Goal: Information Seeking & Learning: Compare options

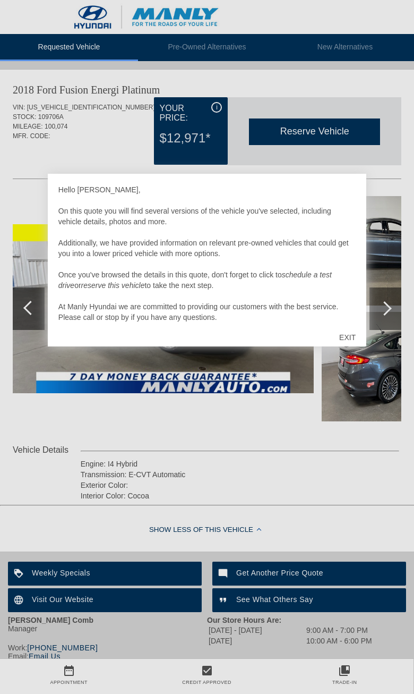
click at [353, 341] on div "EXIT" at bounding box center [348, 337] width 38 height 32
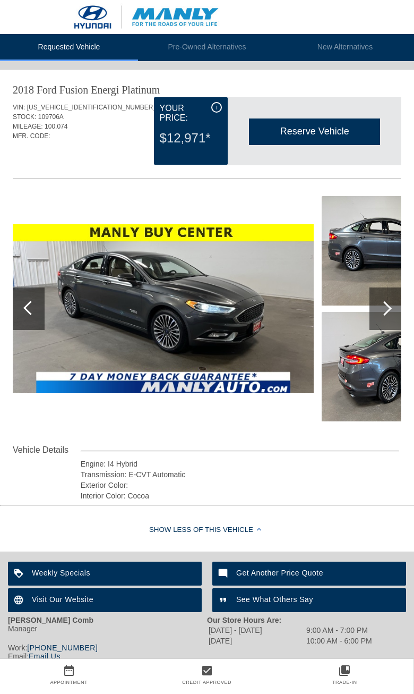
click at [349, 45] on li "New Alternatives" at bounding box center [345, 47] width 138 height 27
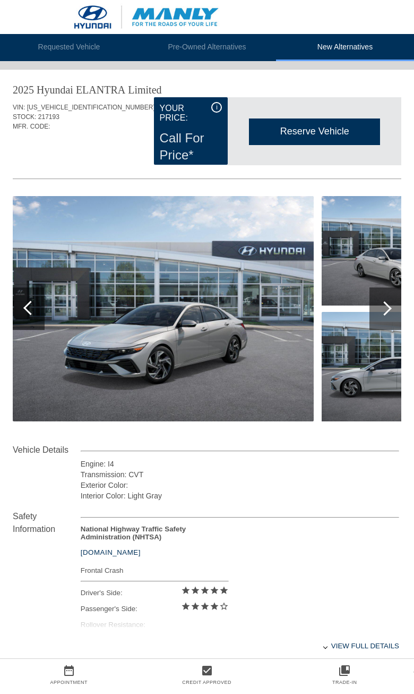
click at [391, 309] on div at bounding box center [386, 308] width 32 height 42
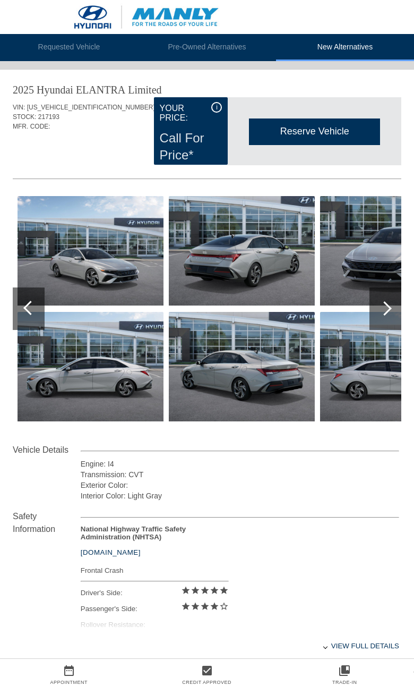
click at [398, 306] on div at bounding box center [386, 308] width 32 height 42
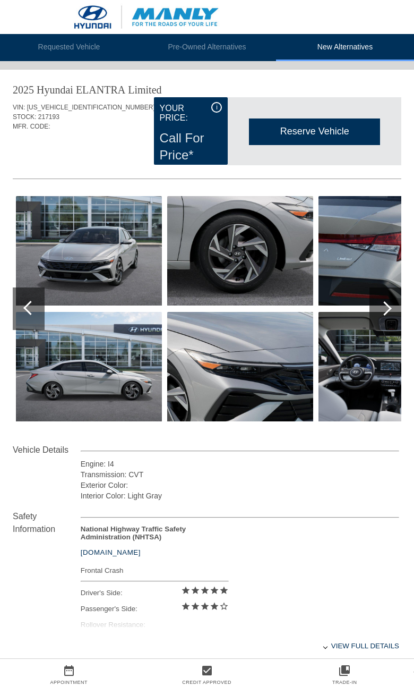
click at [391, 314] on div at bounding box center [385, 308] width 14 height 14
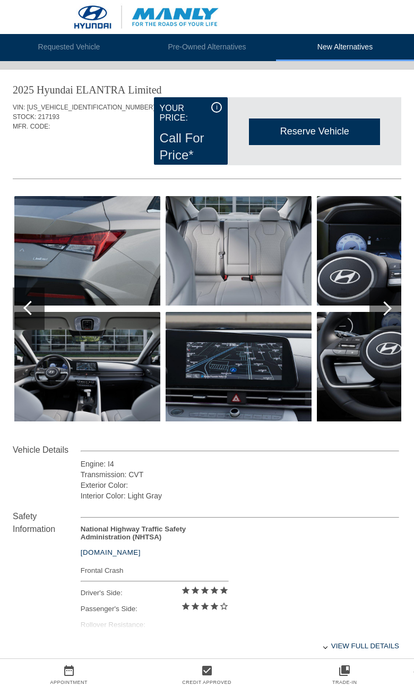
click at [387, 320] on div at bounding box center [386, 308] width 32 height 42
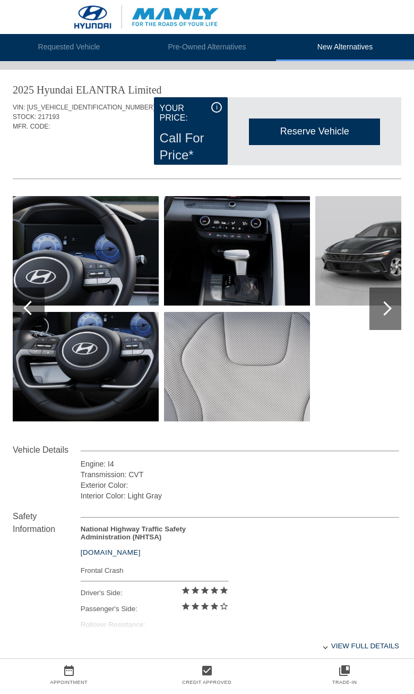
click at [218, 49] on li "Pre-Owned Alternatives" at bounding box center [207, 47] width 138 height 27
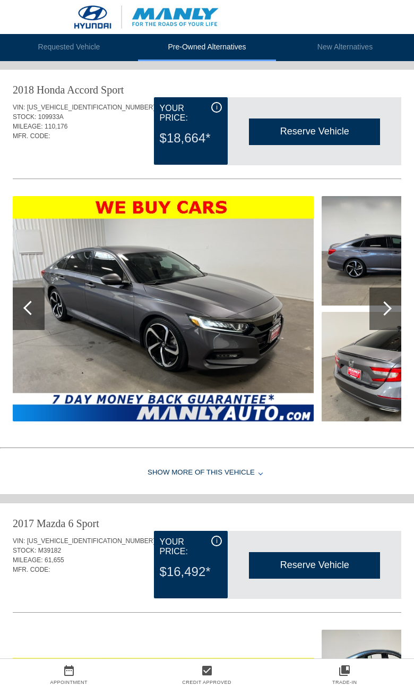
click at [228, 40] on li "Pre-Owned Alternatives" at bounding box center [207, 47] width 138 height 27
click at [399, 318] on div at bounding box center [386, 308] width 32 height 42
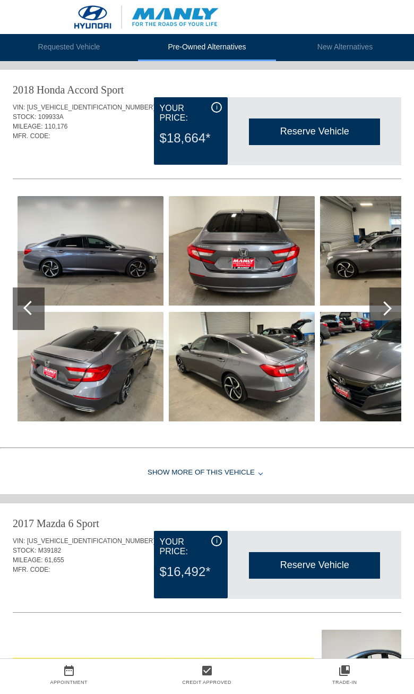
click at [377, 322] on div at bounding box center [386, 308] width 32 height 42
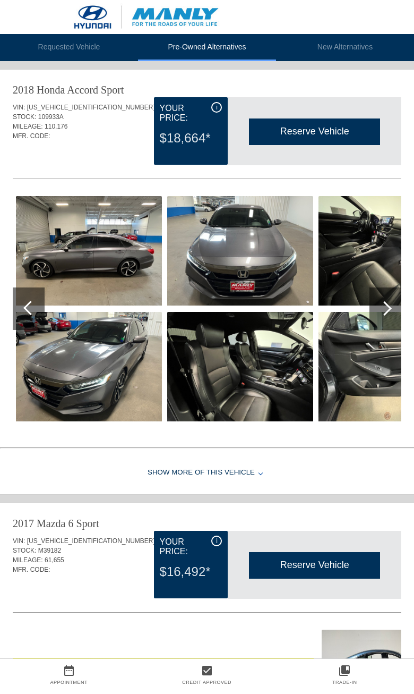
click at [371, 320] on div at bounding box center [386, 308] width 32 height 42
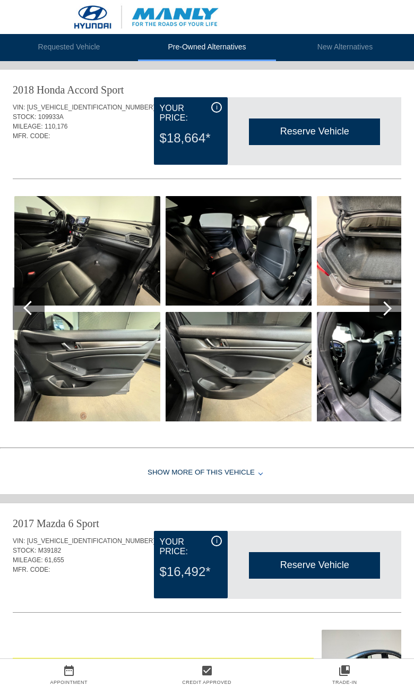
click at [385, 309] on div at bounding box center [385, 308] width 14 height 14
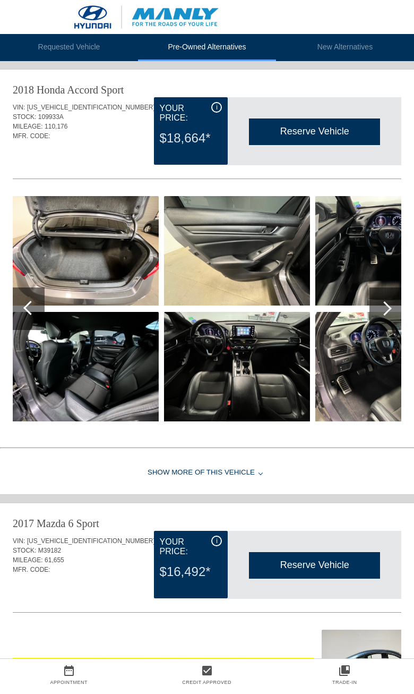
click at [395, 330] on div at bounding box center [386, 308] width 32 height 42
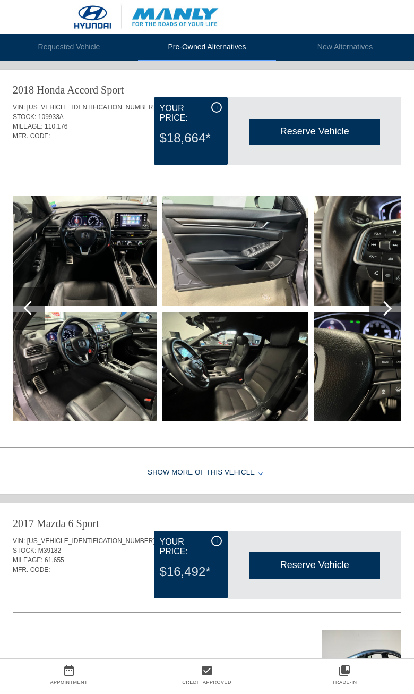
click at [32, 315] on div at bounding box center [30, 308] width 14 height 14
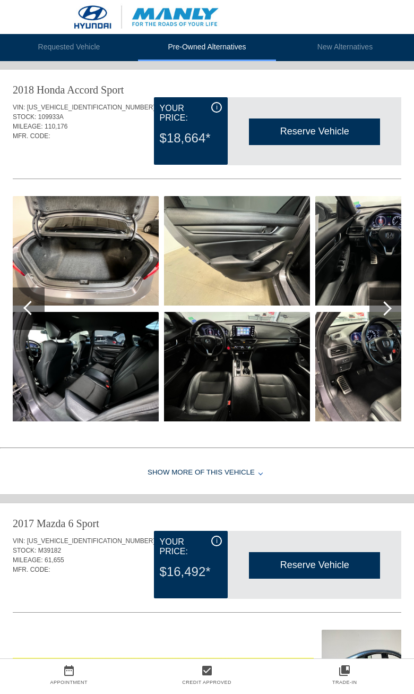
click at [97, 45] on li "Requested Vehicle" at bounding box center [69, 47] width 138 height 27
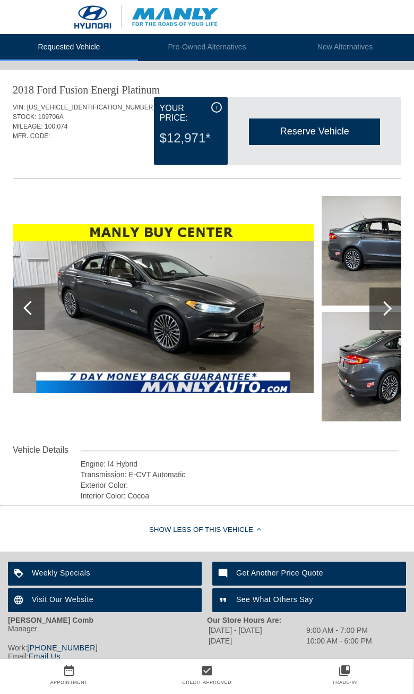
click at [380, 314] on div at bounding box center [386, 308] width 32 height 42
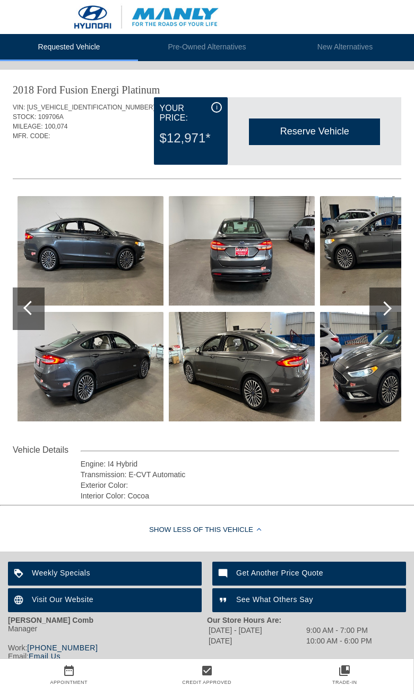
click at [378, 309] on div at bounding box center [386, 308] width 32 height 42
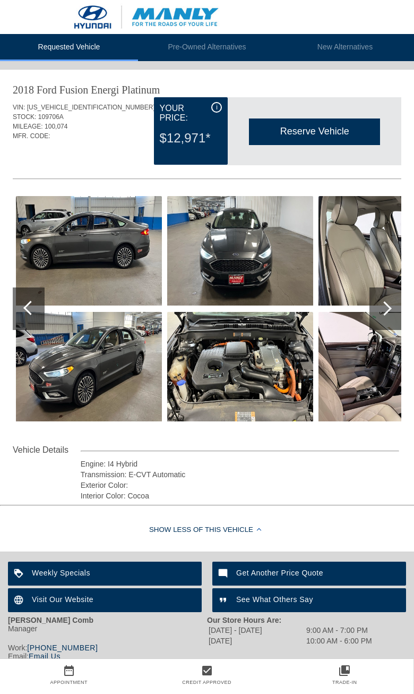
click at [401, 297] on div at bounding box center [386, 308] width 32 height 42
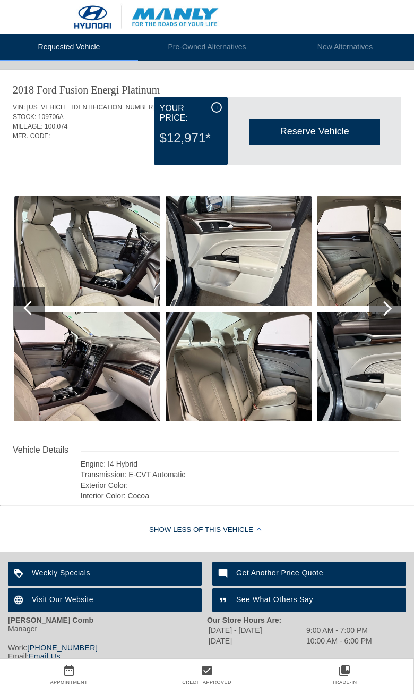
scroll to position [0, 1]
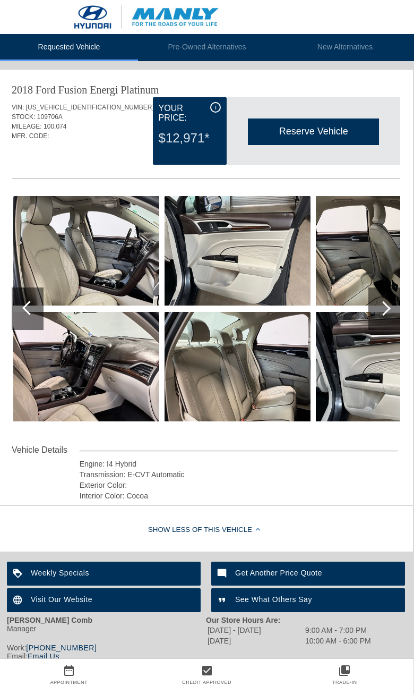
click at [398, 312] on div at bounding box center [385, 308] width 32 height 42
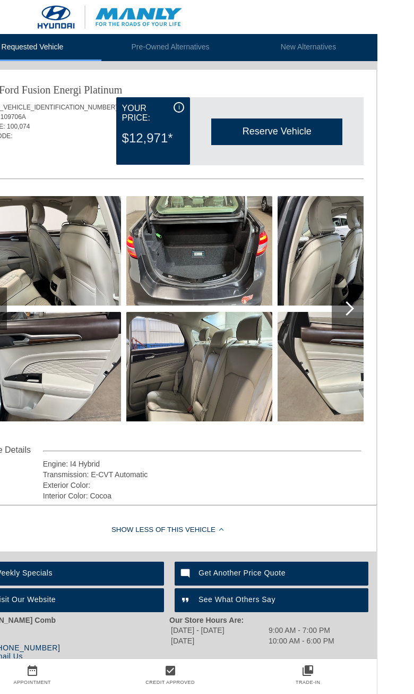
scroll to position [0, 0]
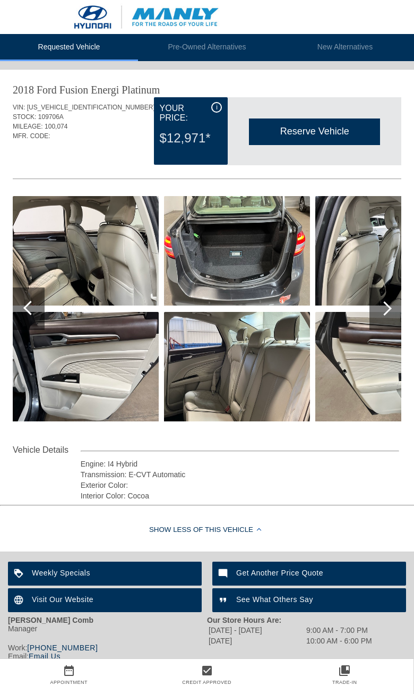
click at [395, 306] on div at bounding box center [386, 308] width 32 height 42
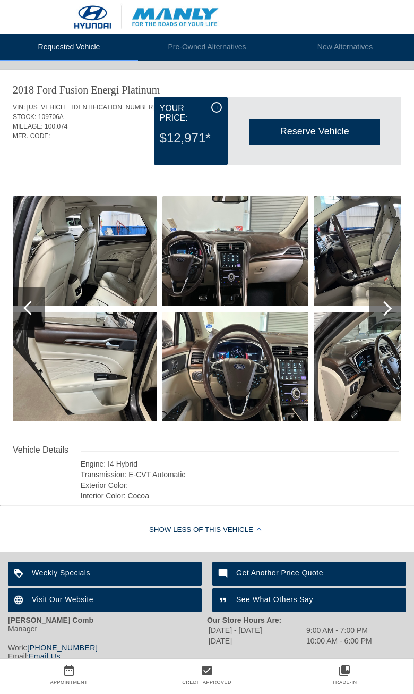
click at [384, 315] on div at bounding box center [386, 308] width 32 height 42
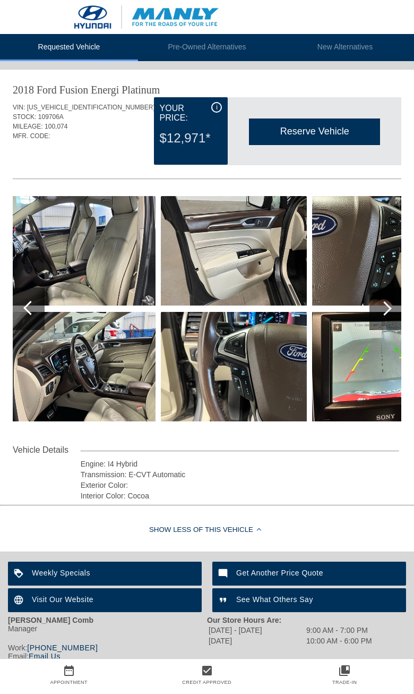
click at [374, 298] on div at bounding box center [386, 308] width 32 height 42
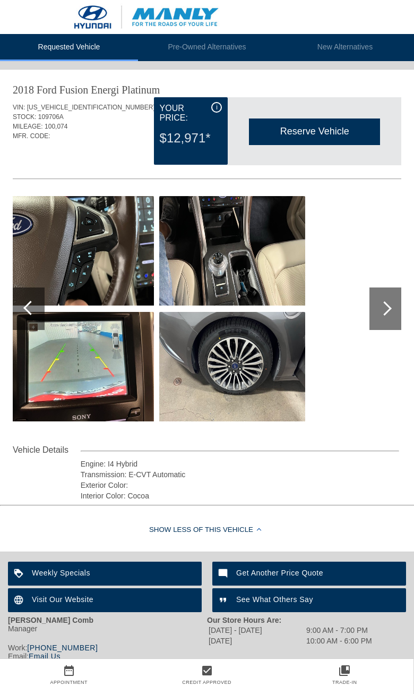
click at [373, 310] on div at bounding box center [386, 308] width 32 height 42
click at [381, 302] on div at bounding box center [386, 308] width 32 height 42
click at [373, 309] on div at bounding box center [386, 308] width 32 height 42
click at [372, 310] on div at bounding box center [386, 308] width 32 height 42
click at [372, 299] on div at bounding box center [386, 308] width 32 height 42
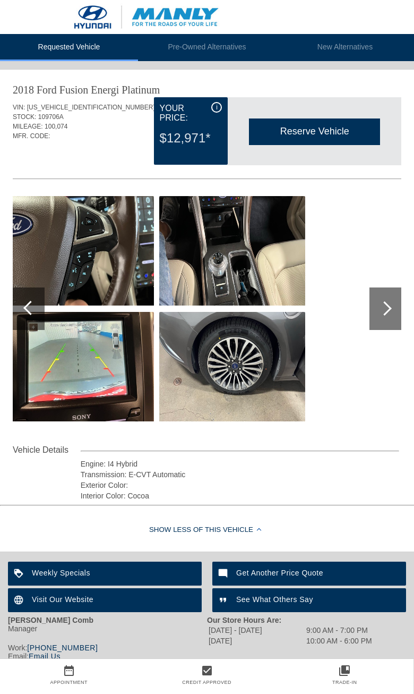
click at [382, 299] on div at bounding box center [386, 308] width 32 height 42
click at [16, 307] on div at bounding box center [29, 308] width 32 height 42
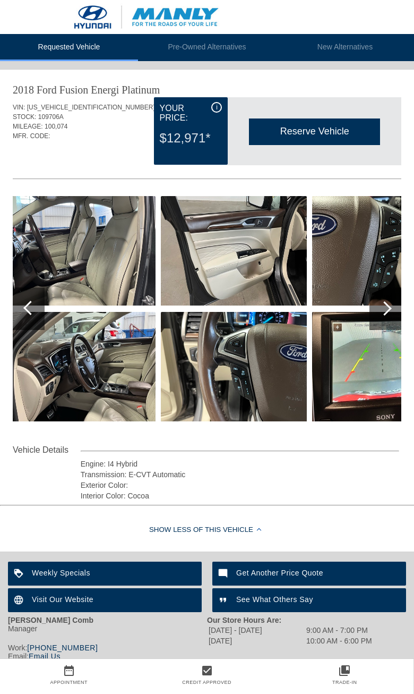
click at [22, 308] on div at bounding box center [29, 308] width 32 height 42
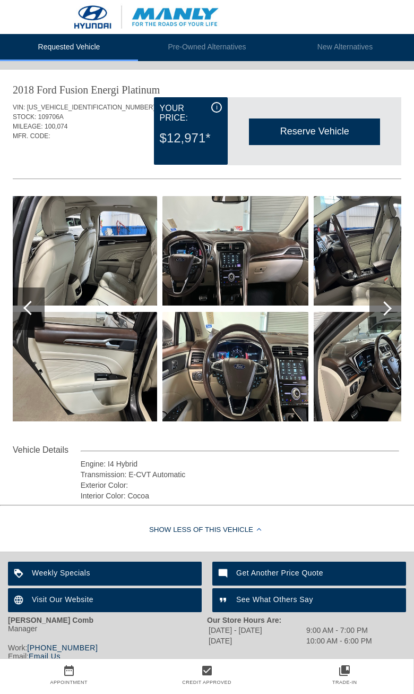
click at [27, 301] on div at bounding box center [29, 308] width 32 height 42
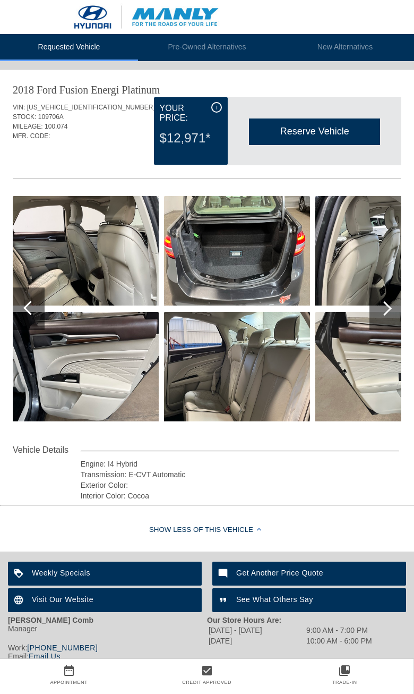
click at [19, 311] on div at bounding box center [29, 308] width 32 height 42
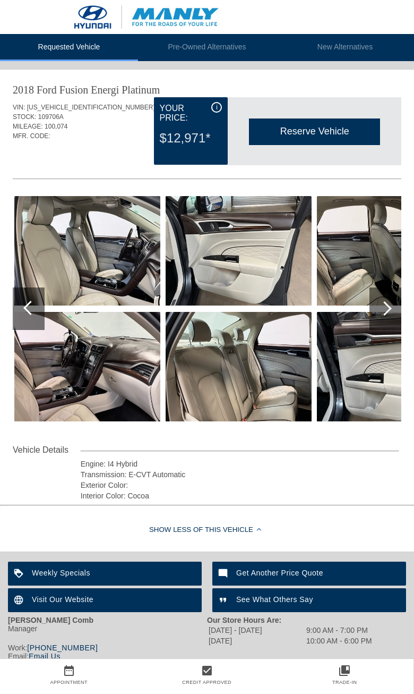
click at [33, 314] on div at bounding box center [29, 308] width 32 height 42
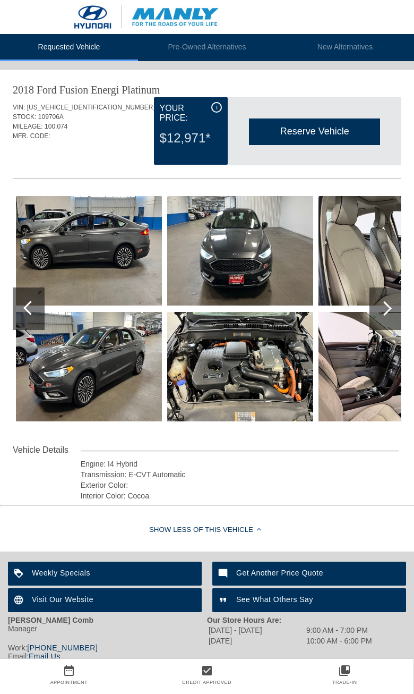
click at [40, 313] on div at bounding box center [29, 308] width 32 height 42
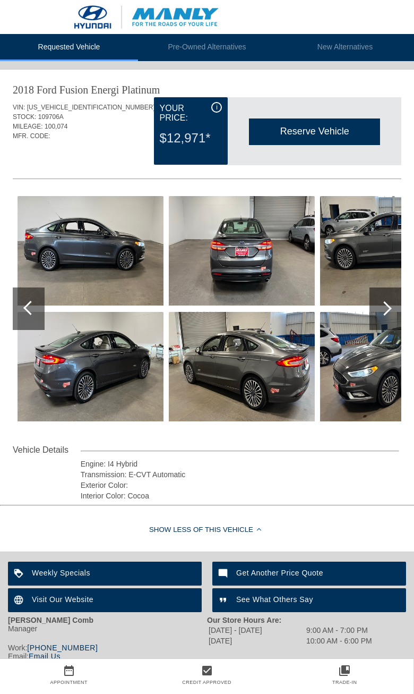
click at [30, 304] on div at bounding box center [30, 308] width 14 height 14
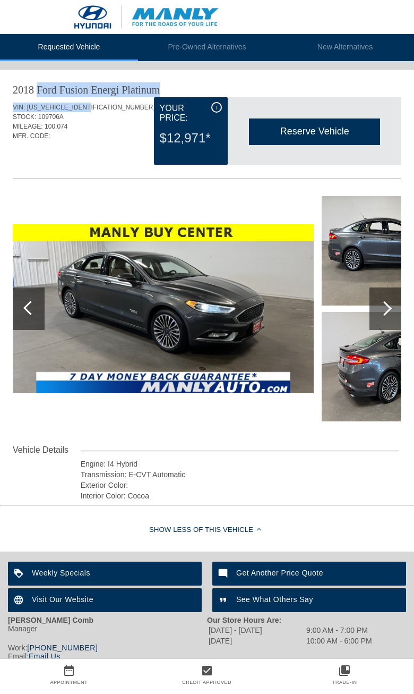
copy div "2018 Ford Fusion Energi Platinum VIN: [US_VEHICLE_IDENTIFICATION_NUMBER]"
click at [386, 305] on div at bounding box center [385, 308] width 14 height 14
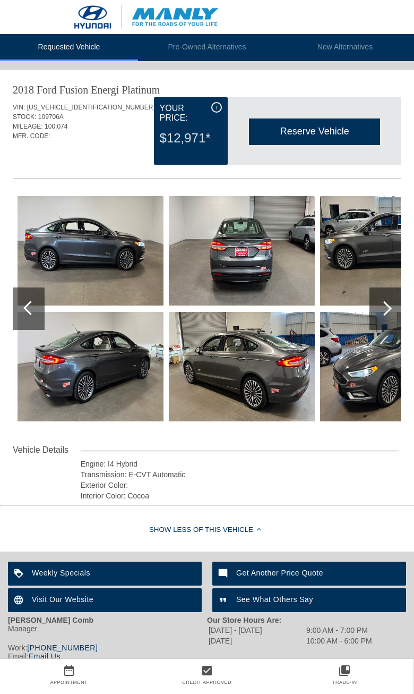
click at [382, 310] on div at bounding box center [385, 308] width 14 height 14
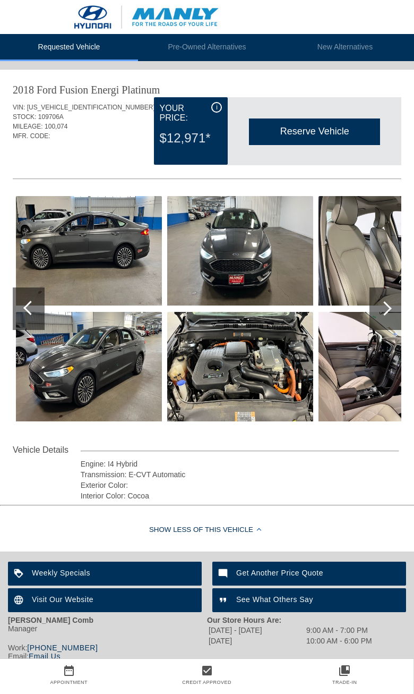
click at [391, 309] on div at bounding box center [385, 308] width 14 height 14
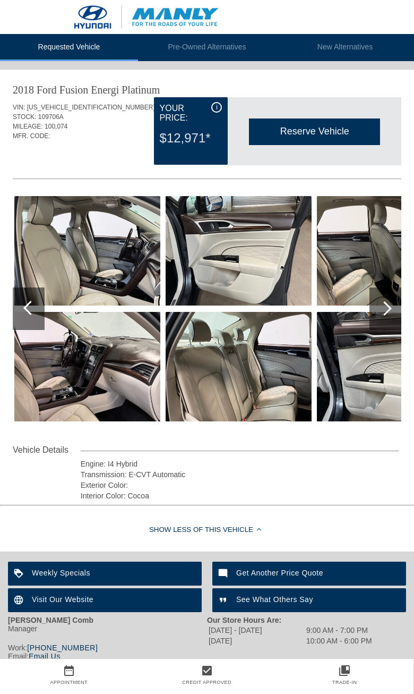
click at [397, 315] on div at bounding box center [386, 308] width 32 height 42
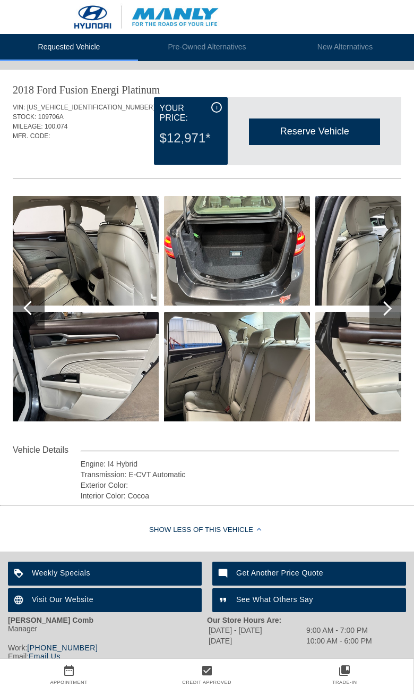
click at [388, 305] on div at bounding box center [385, 308] width 14 height 14
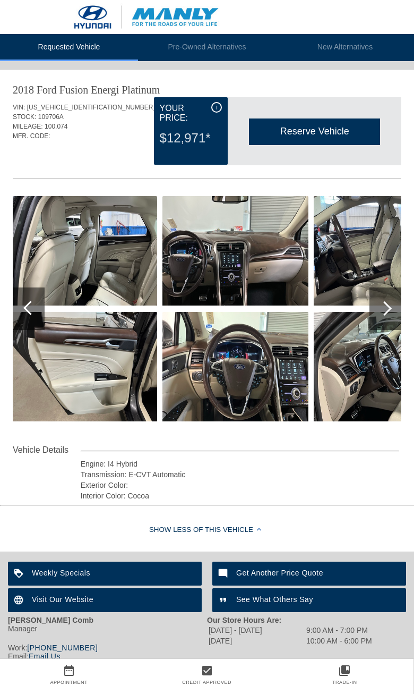
click at [380, 313] on div at bounding box center [386, 308] width 32 height 42
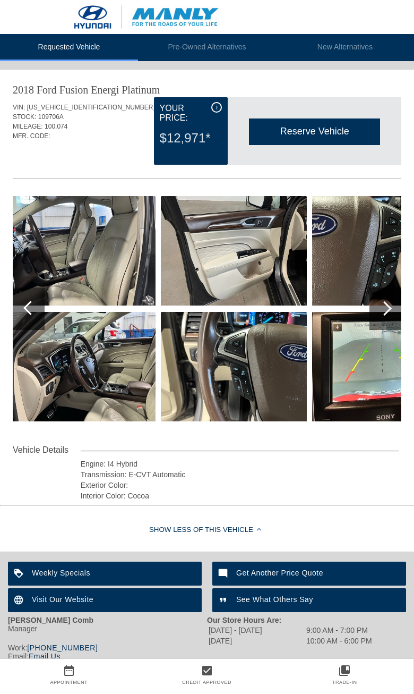
click at [382, 301] on div at bounding box center [386, 308] width 32 height 42
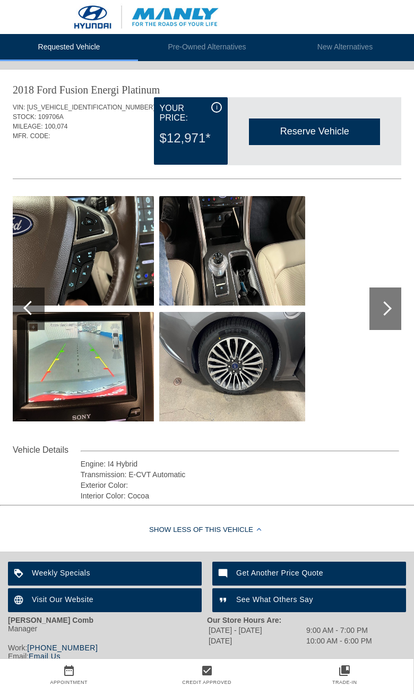
click at [379, 307] on div at bounding box center [386, 308] width 32 height 42
click at [34, 310] on div at bounding box center [30, 308] width 14 height 14
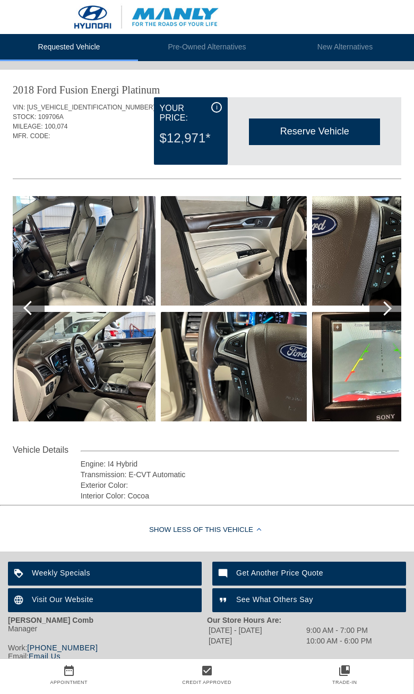
click at [37, 311] on div at bounding box center [29, 308] width 32 height 42
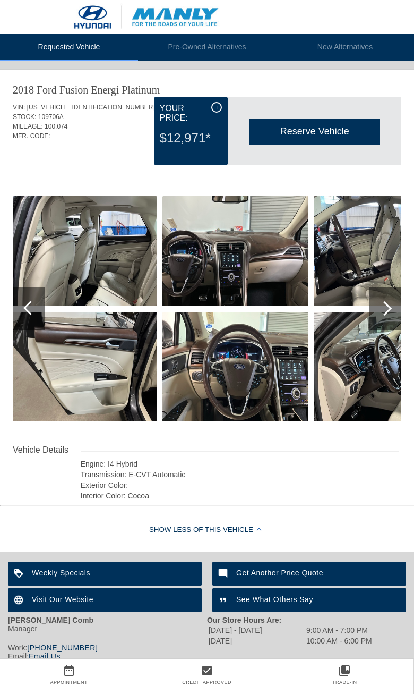
click at [35, 317] on div at bounding box center [29, 308] width 32 height 42
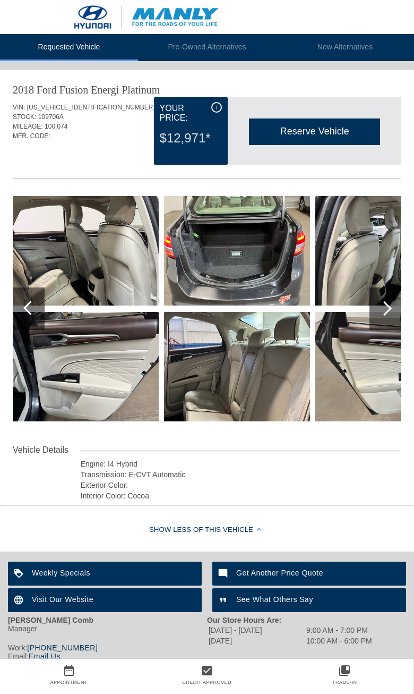
click at [39, 313] on div at bounding box center [29, 308] width 32 height 42
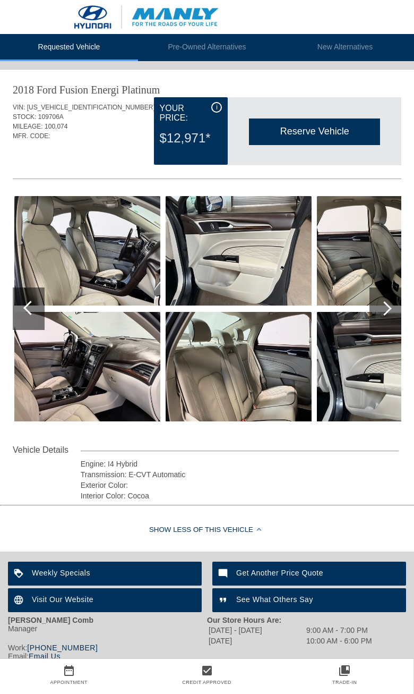
click at [36, 321] on div at bounding box center [29, 308] width 32 height 42
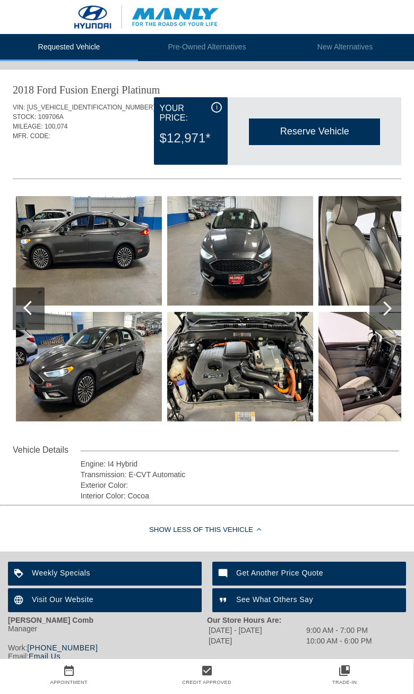
click at [28, 330] on div at bounding box center [29, 308] width 32 height 42
